Goal: Information Seeking & Learning: Learn about a topic

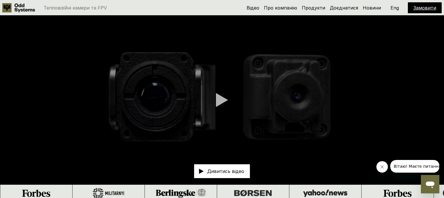
click at [218, 174] on p "Дивитись відео" at bounding box center [225, 171] width 37 height 5
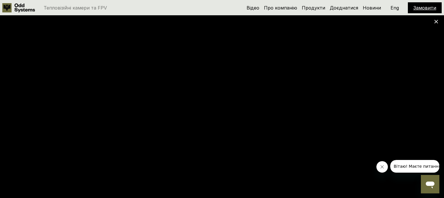
click at [382, 167] on icon "Закрити повідомлення від компанії" at bounding box center [381, 167] width 5 height 5
click at [319, 10] on link "Продукти" at bounding box center [313, 8] width 23 height 6
click at [317, 9] on link "Продукти" at bounding box center [313, 8] width 23 height 6
click at [436, 24] on div at bounding box center [222, 99] width 444 height 198
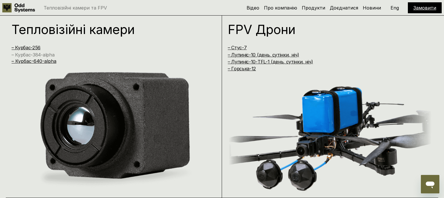
click at [41, 56] on link "– Курбас-384-alpha" at bounding box center [33, 55] width 43 height 6
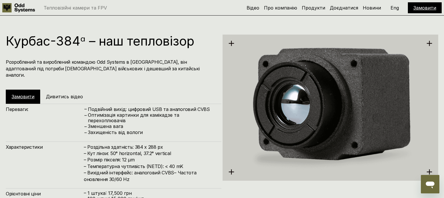
click at [64, 94] on h5 "Дивитись відео" at bounding box center [64, 97] width 37 height 6
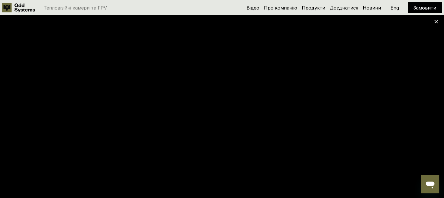
click at [433, 22] on div at bounding box center [222, 99] width 444 height 198
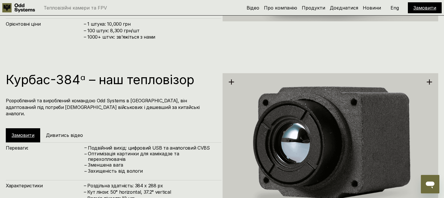
scroll to position [720, 0]
